Goal: Information Seeking & Learning: Learn about a topic

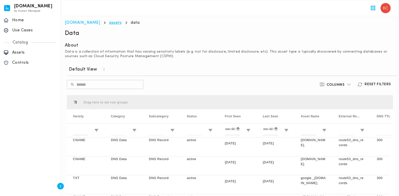
click at [109, 24] on link "assets" at bounding box center [115, 23] width 12 height 4
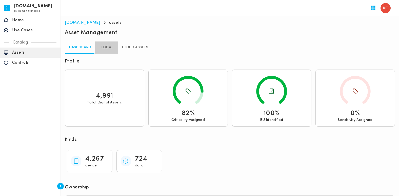
click at [101, 46] on link "I.DE.A." at bounding box center [106, 47] width 23 height 12
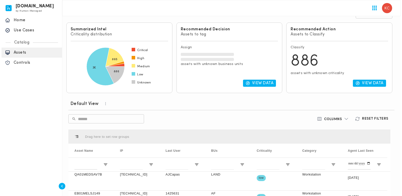
scroll to position [69, 0]
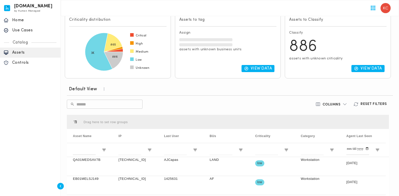
click at [321, 72] on div "View Data" at bounding box center [337, 68] width 97 height 11
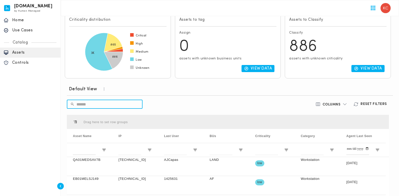
click at [137, 106] on input "text" at bounding box center [109, 104] width 66 height 14
click at [321, 108] on div "Default View ​ ​ Columns Reset Filters Drag here to set row groups Drag here to…" at bounding box center [228, 180] width 326 height 196
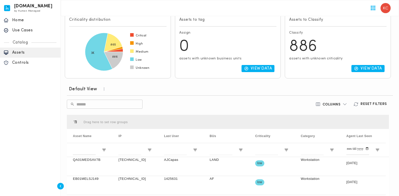
click at [63, 171] on div "button" at bounding box center [60, 186] width 7 height 7
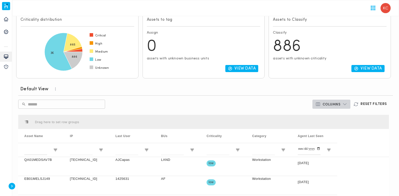
click at [321, 108] on button "Columns" at bounding box center [331, 104] width 38 height 9
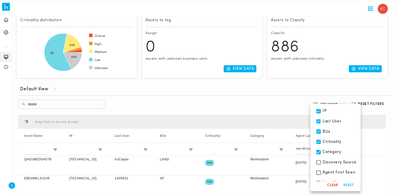
scroll to position [46, 0]
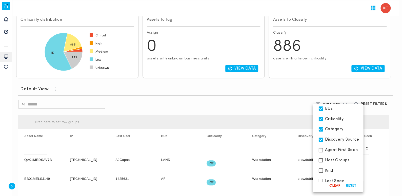
click at [277, 105] on div at bounding box center [201, 98] width 402 height 196
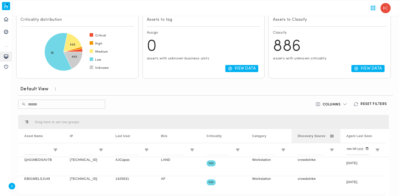
click at [321, 136] on span at bounding box center [331, 136] width 5 height 5
click at [311, 136] on span "Discovery Source" at bounding box center [311, 136] width 28 height 4
click at [321, 137] on span at bounding box center [331, 136] width 5 height 5
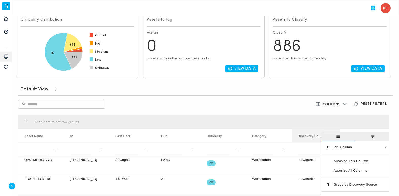
click at [321, 137] on span "general" at bounding box center [338, 136] width 34 height 9
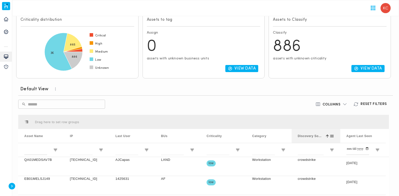
click at [305, 135] on span "Discovery Source" at bounding box center [309, 136] width 25 height 4
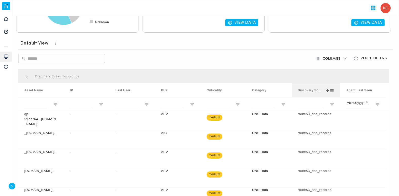
scroll to position [115, 0]
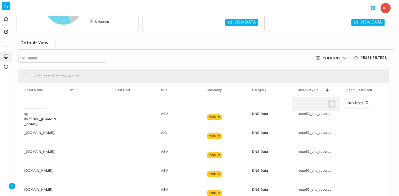
click at [321, 105] on span "Open Filter Menu" at bounding box center [331, 104] width 5 height 5
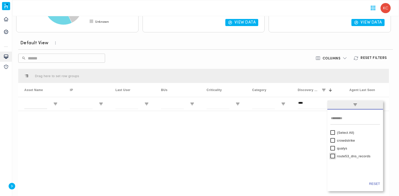
type input "**********"
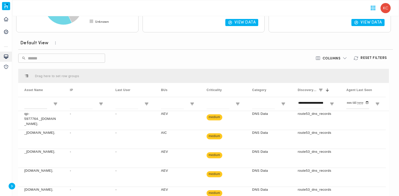
click at [272, 62] on div "Default View ​ ​ Columns Reset Filters Press ENTER to sort. Press ALT DOWN to o…" at bounding box center [203, 134] width 374 height 196
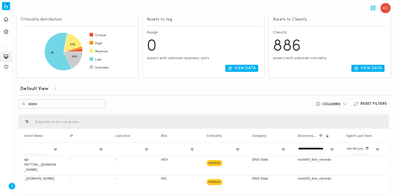
scroll to position [69, 0]
click at [321, 67] on p "View Data" at bounding box center [370, 68] width 21 height 5
type input "**********"
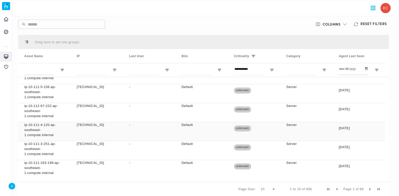
scroll to position [154, 0]
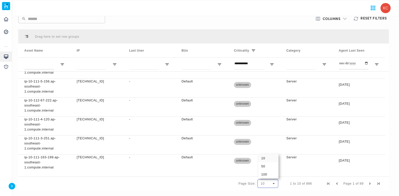
click at [274, 171] on span "Page Size" at bounding box center [273, 183] width 5 height 5
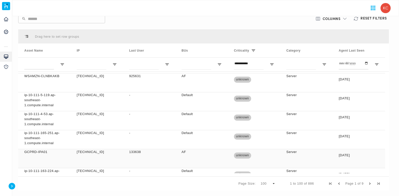
scroll to position [318, 0]
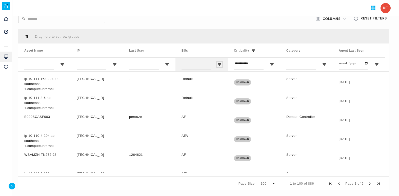
click at [219, 64] on span "Open Filter Menu" at bounding box center [219, 64] width 5 height 5
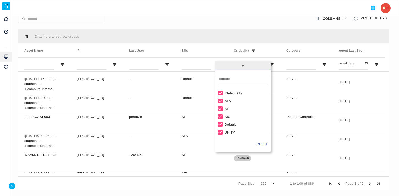
click at [229, 94] on div "(Select All)" at bounding box center [244, 93] width 41 height 4
type input "***"
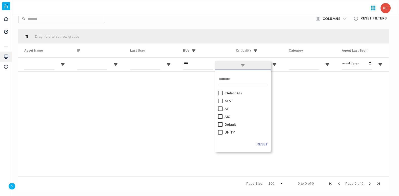
scroll to position [0, 0]
type input "**********"
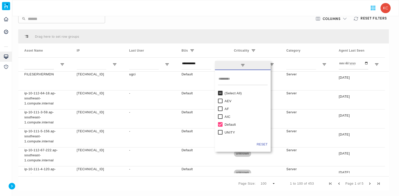
click at [67, 171] on div "Page Size: 100 1 to 100 of 453 Page 1 of 5" at bounding box center [203, 183] width 370 height 14
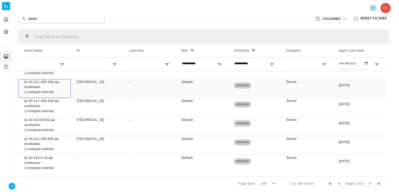
click at [53, 81] on p "ip-10-111-165-228.ap-southeast-1.compute.internal" at bounding box center [44, 86] width 40 height 15
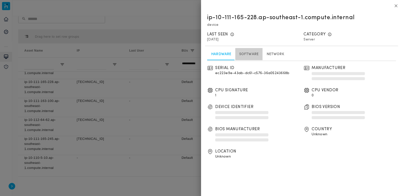
click at [251, 59] on link "Software" at bounding box center [248, 54] width 27 height 12
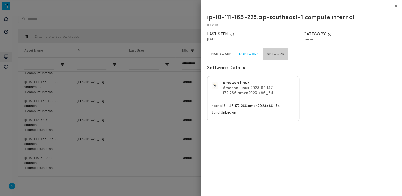
click at [280, 59] on link "Network" at bounding box center [275, 54] width 26 height 12
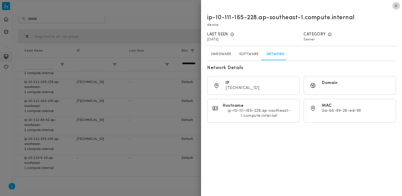
click at [321, 7] on icon "button" at bounding box center [395, 5] width 5 height 5
